Goal: Task Accomplishment & Management: Manage account settings

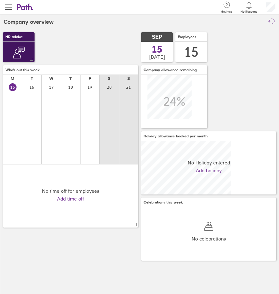
scroll to position [54, 135]
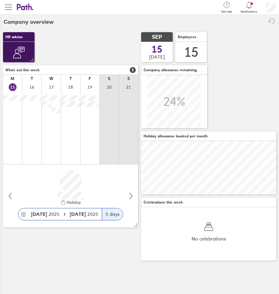
click at [11, 6] on span "button" at bounding box center [8, 7] width 7 height 7
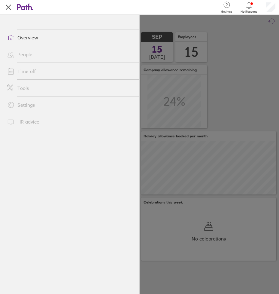
click at [15, 72] on span at bounding box center [9, 71] width 15 height 7
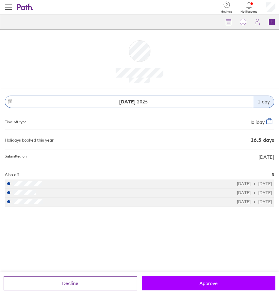
click at [216, 283] on span "Approve" at bounding box center [209, 282] width 18 height 5
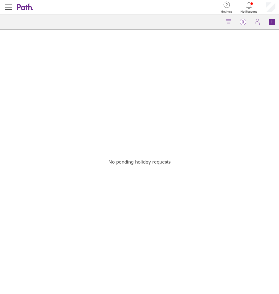
drag, startPoint x: 232, startPoint y: 22, endPoint x: 225, endPoint y: 49, distance: 27.6
click at [231, 22] on icon at bounding box center [228, 21] width 7 height 7
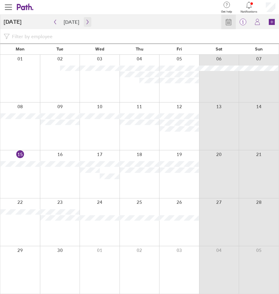
click at [85, 21] on icon "button" at bounding box center [87, 22] width 5 height 5
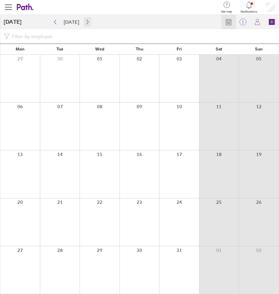
click at [85, 24] on icon "button" at bounding box center [87, 22] width 5 height 5
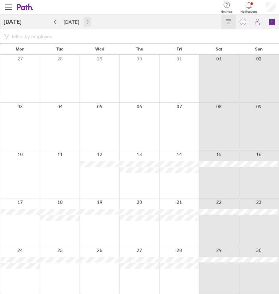
click at [85, 24] on icon "button" at bounding box center [87, 22] width 5 height 5
